Goal: Navigation & Orientation: Find specific page/section

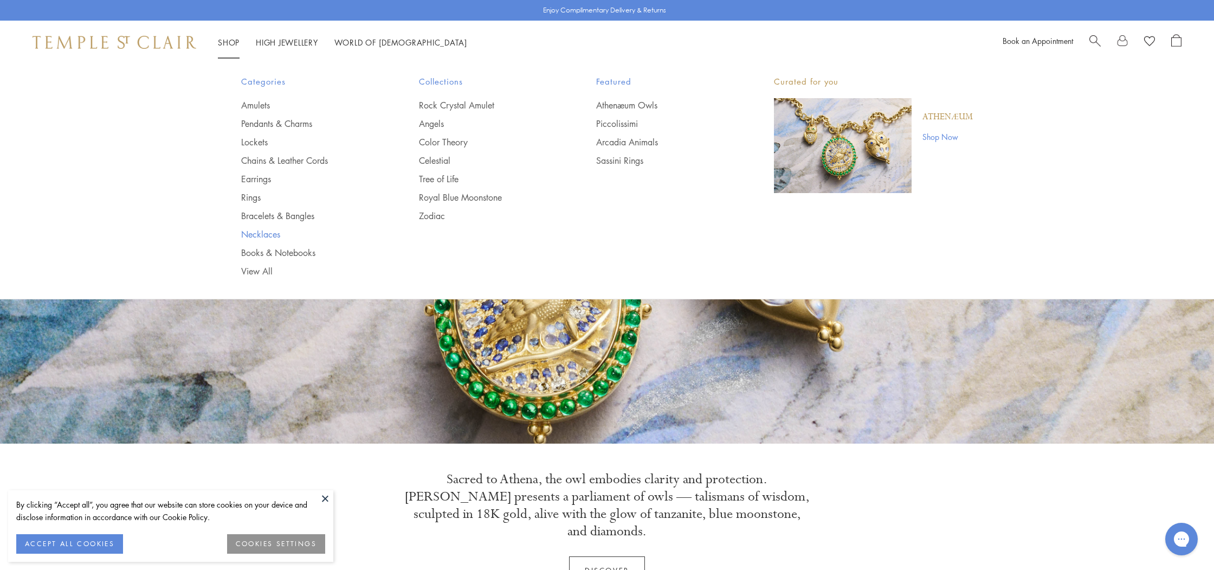
click at [269, 231] on link "Necklaces" at bounding box center [308, 234] width 134 height 12
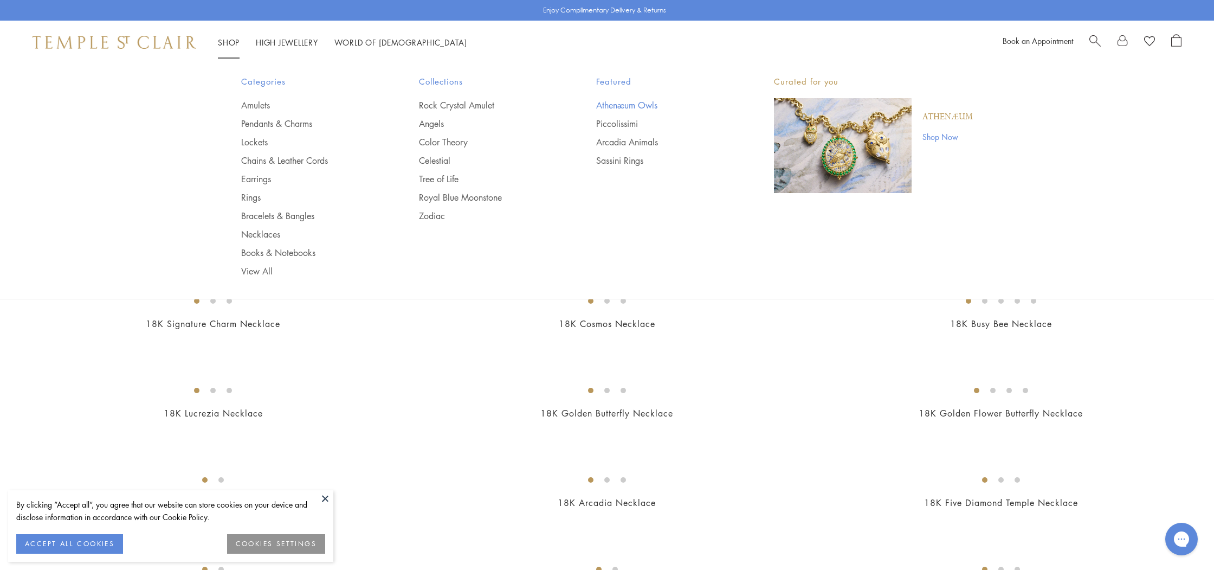
click at [635, 101] on link "Athenæum Owls" at bounding box center [663, 105] width 134 height 12
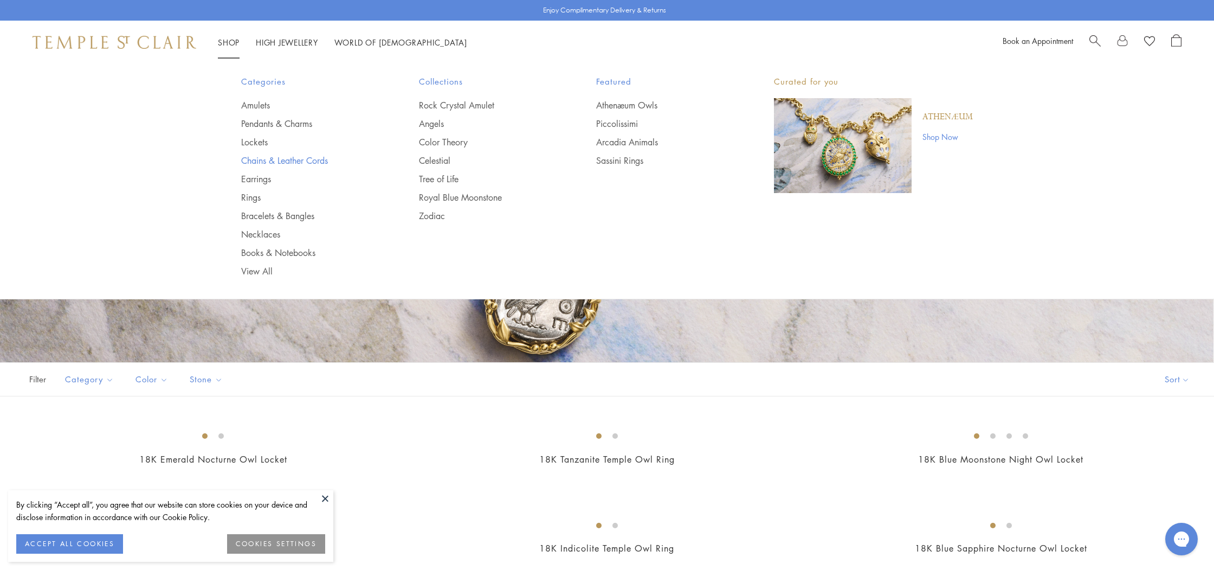
click at [287, 158] on link "Chains & Leather Cords" at bounding box center [308, 161] width 134 height 12
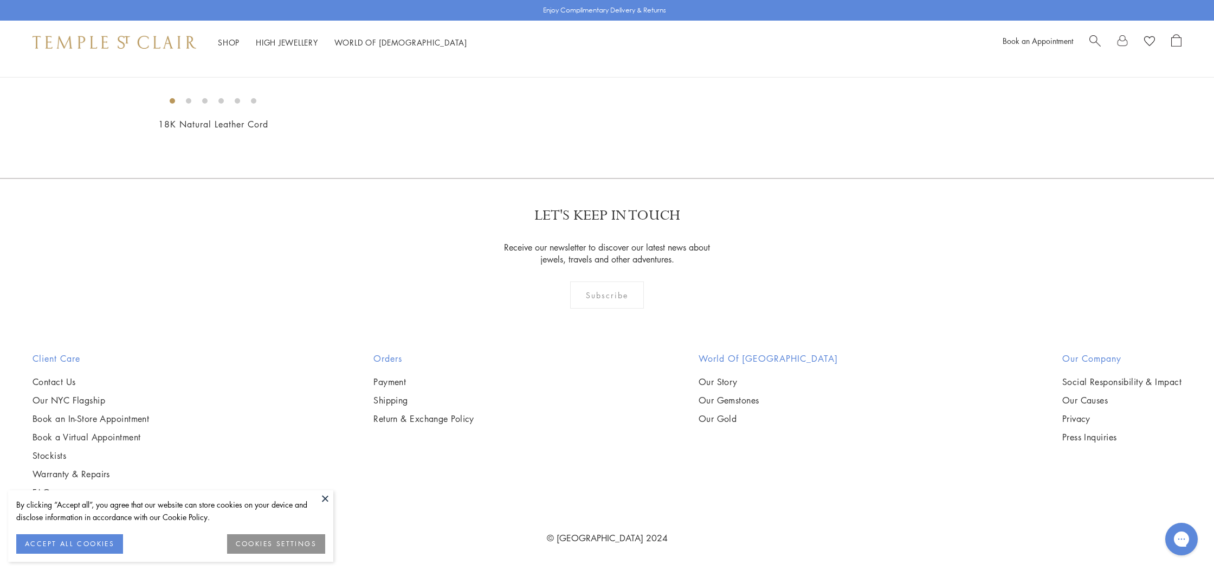
scroll to position [1880, 0]
